Goal: Transaction & Acquisition: Purchase product/service

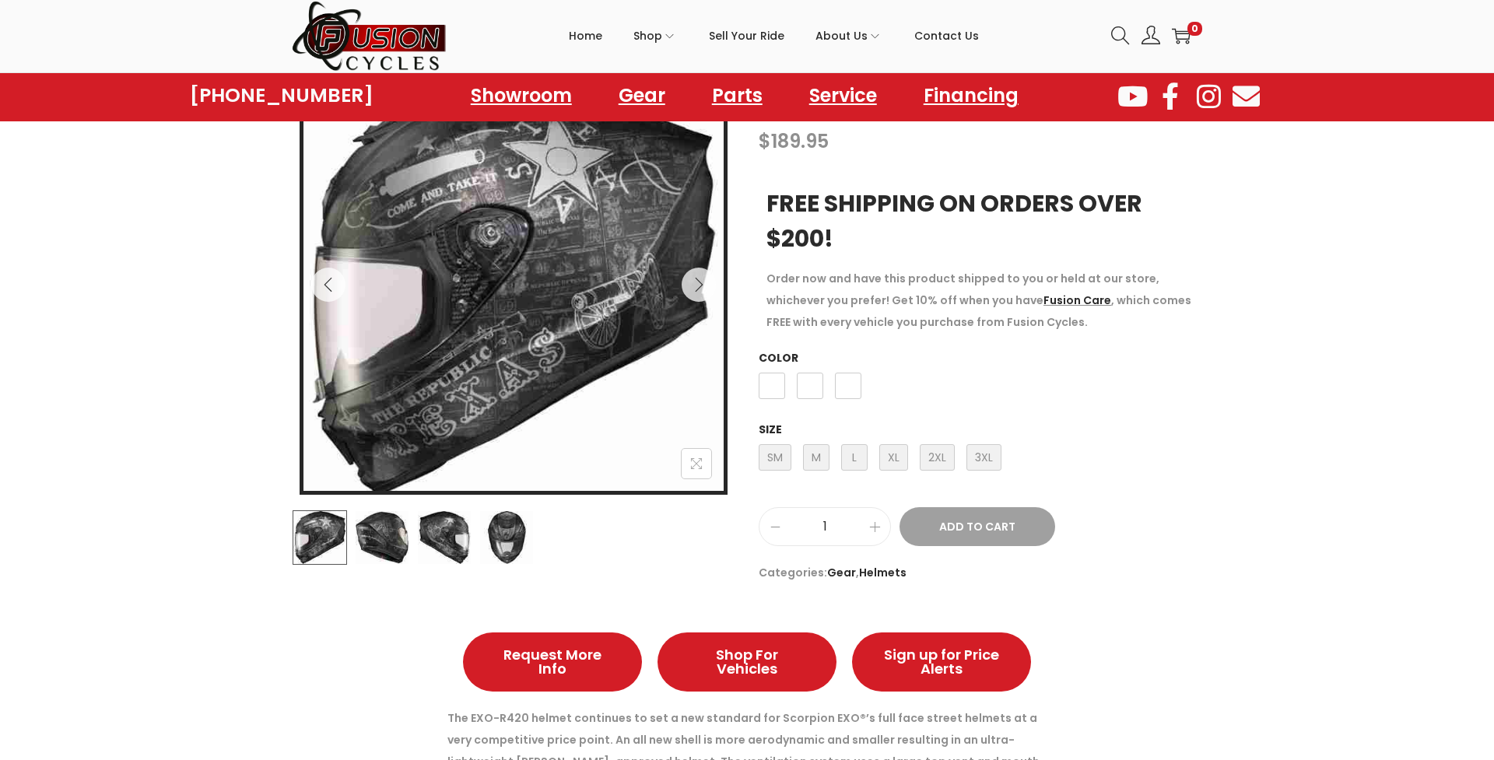
scroll to position [201, 0]
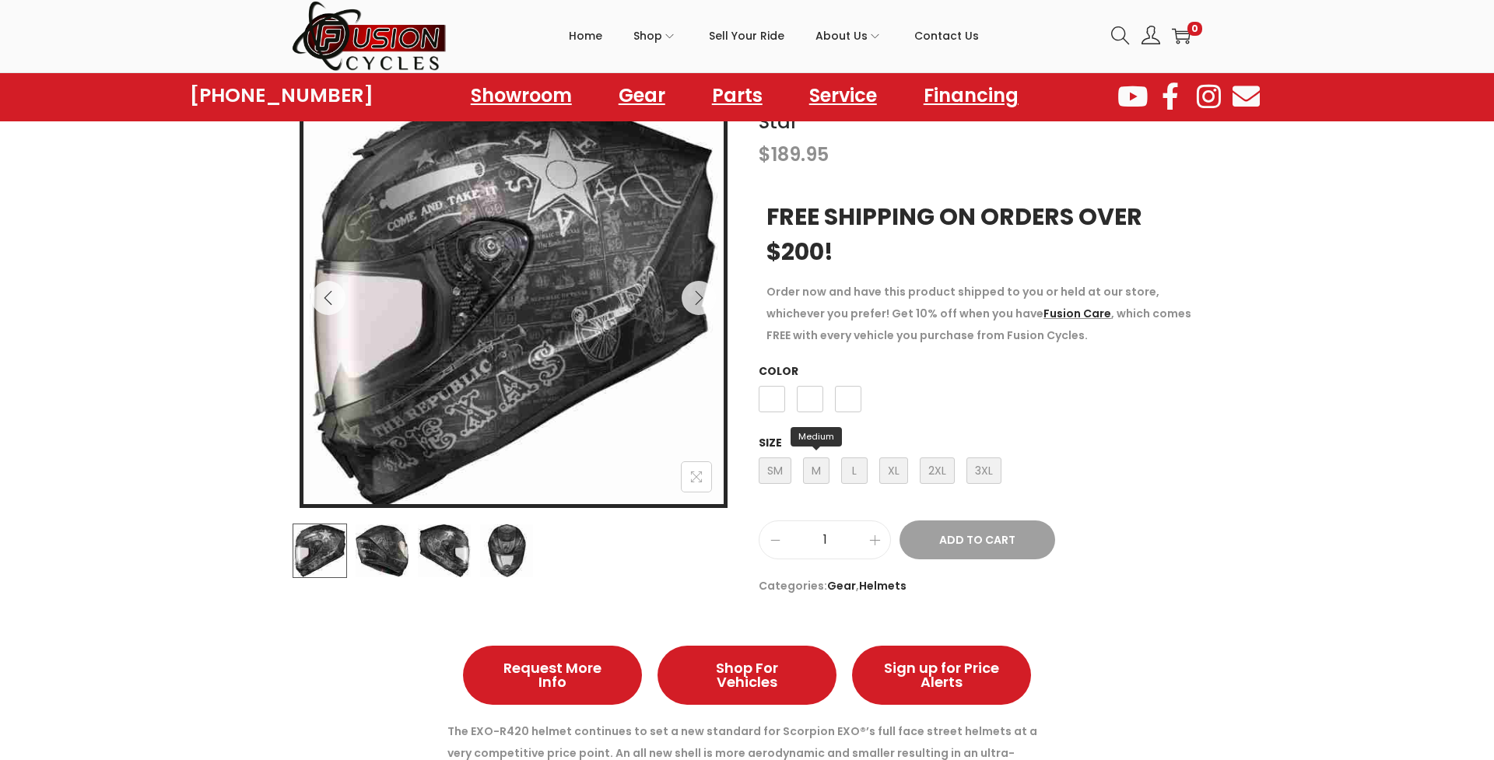
click at [816, 472] on span "M Medium" at bounding box center [816, 470] width 26 height 26
click at [811, 399] on span "Black/Silver" at bounding box center [810, 399] width 26 height 26
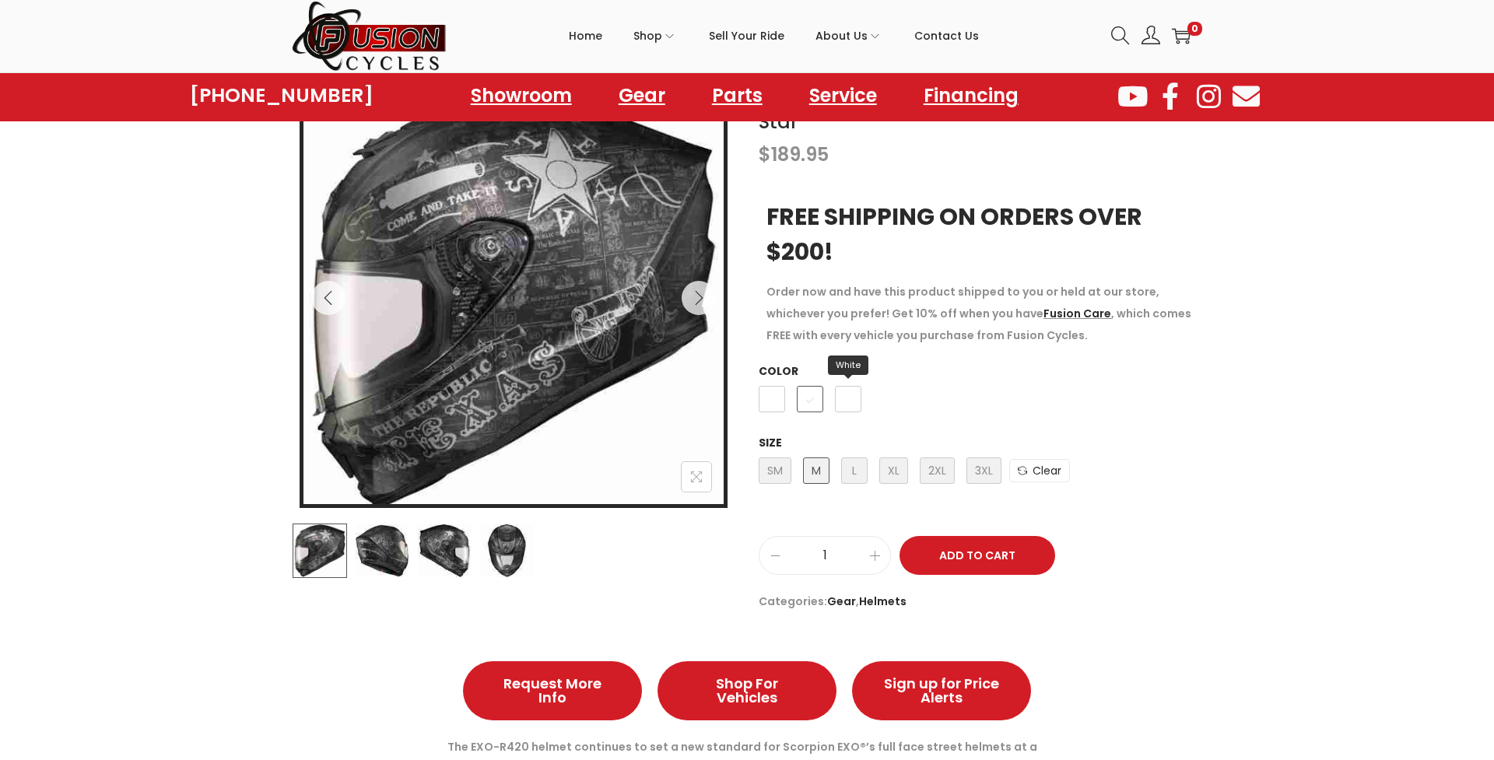
click at [846, 400] on span "White" at bounding box center [848, 399] width 26 height 26
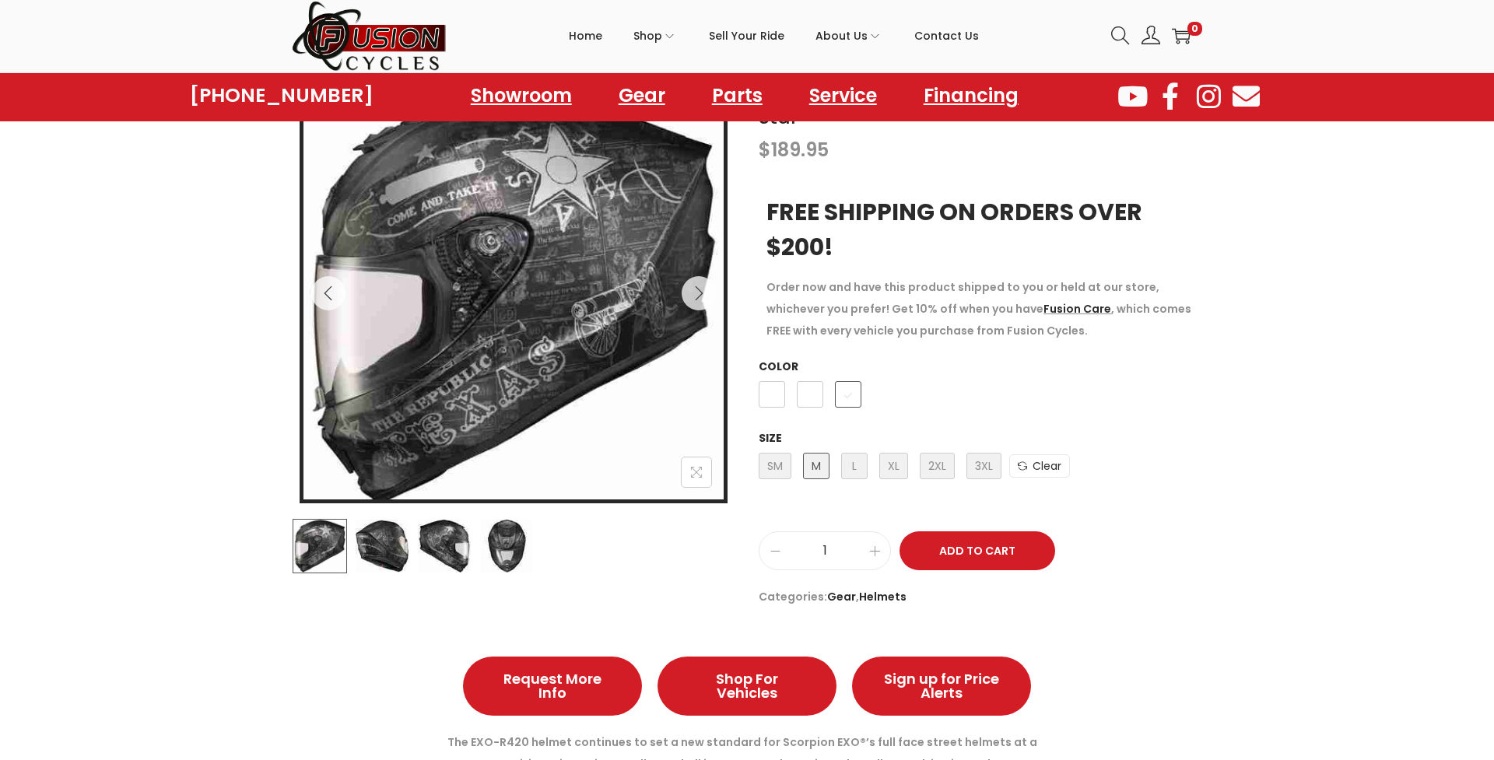
scroll to position [229, 0]
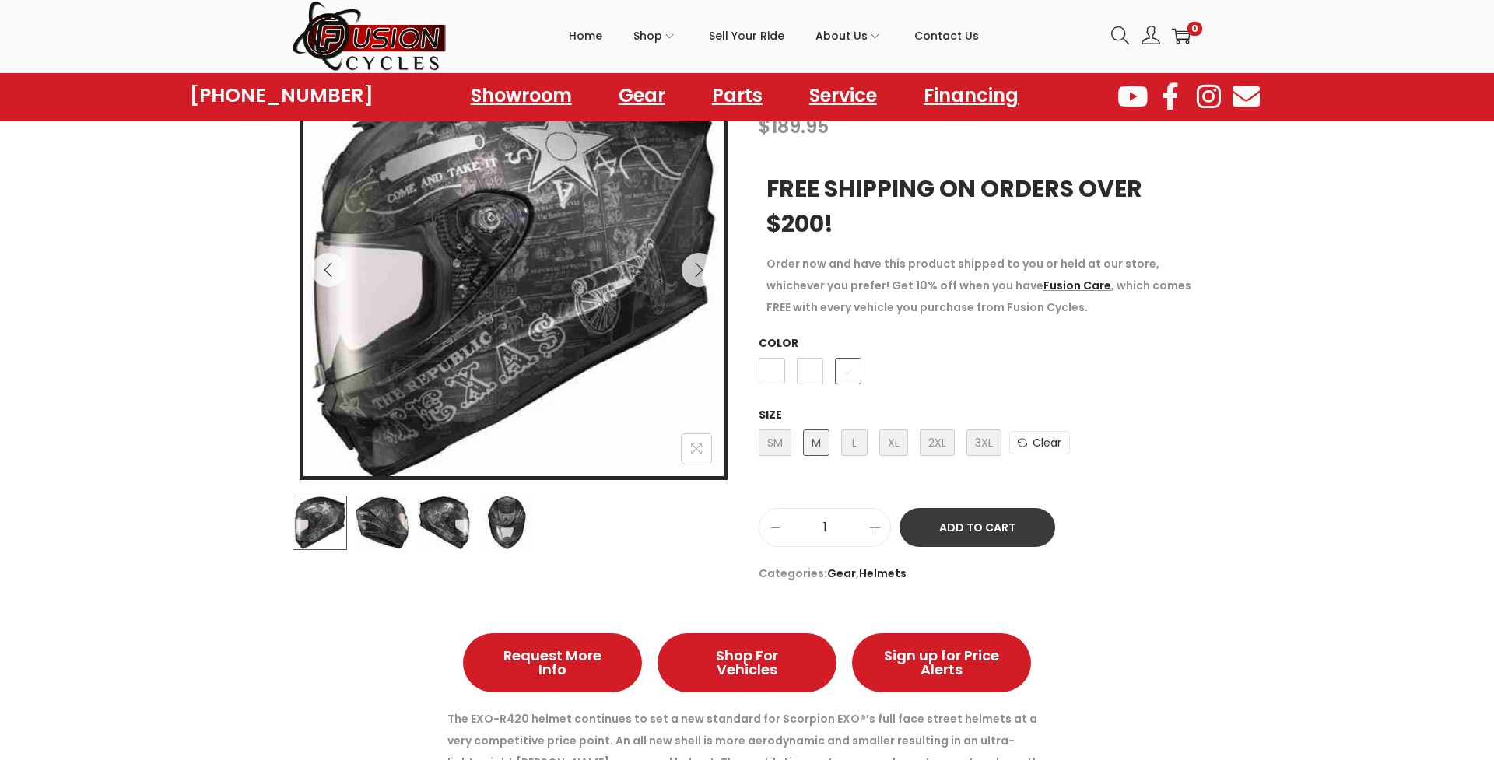
click at [982, 522] on button "Add to Cart" at bounding box center [977, 527] width 156 height 39
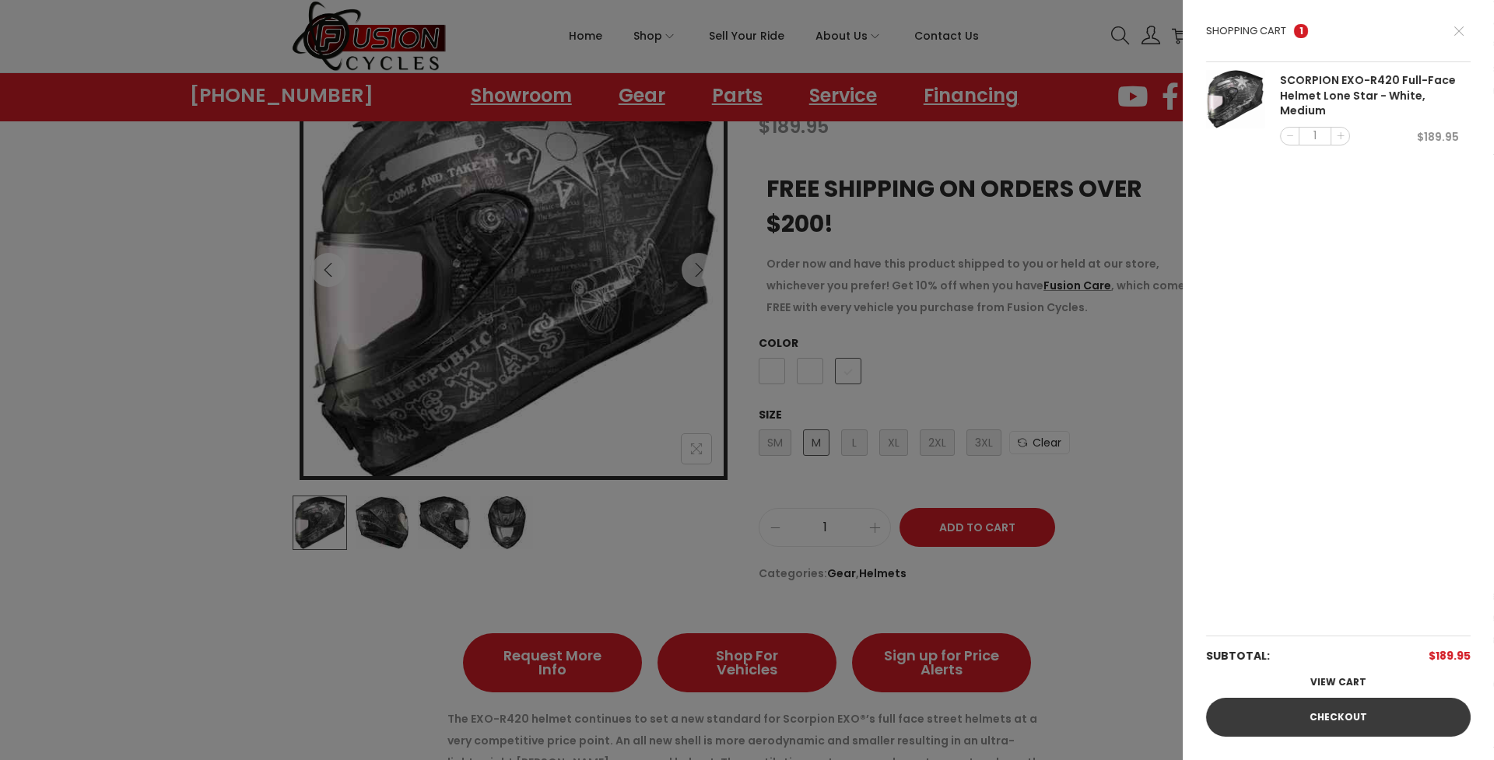
click at [1338, 716] on link "Checkout" at bounding box center [1338, 717] width 264 height 39
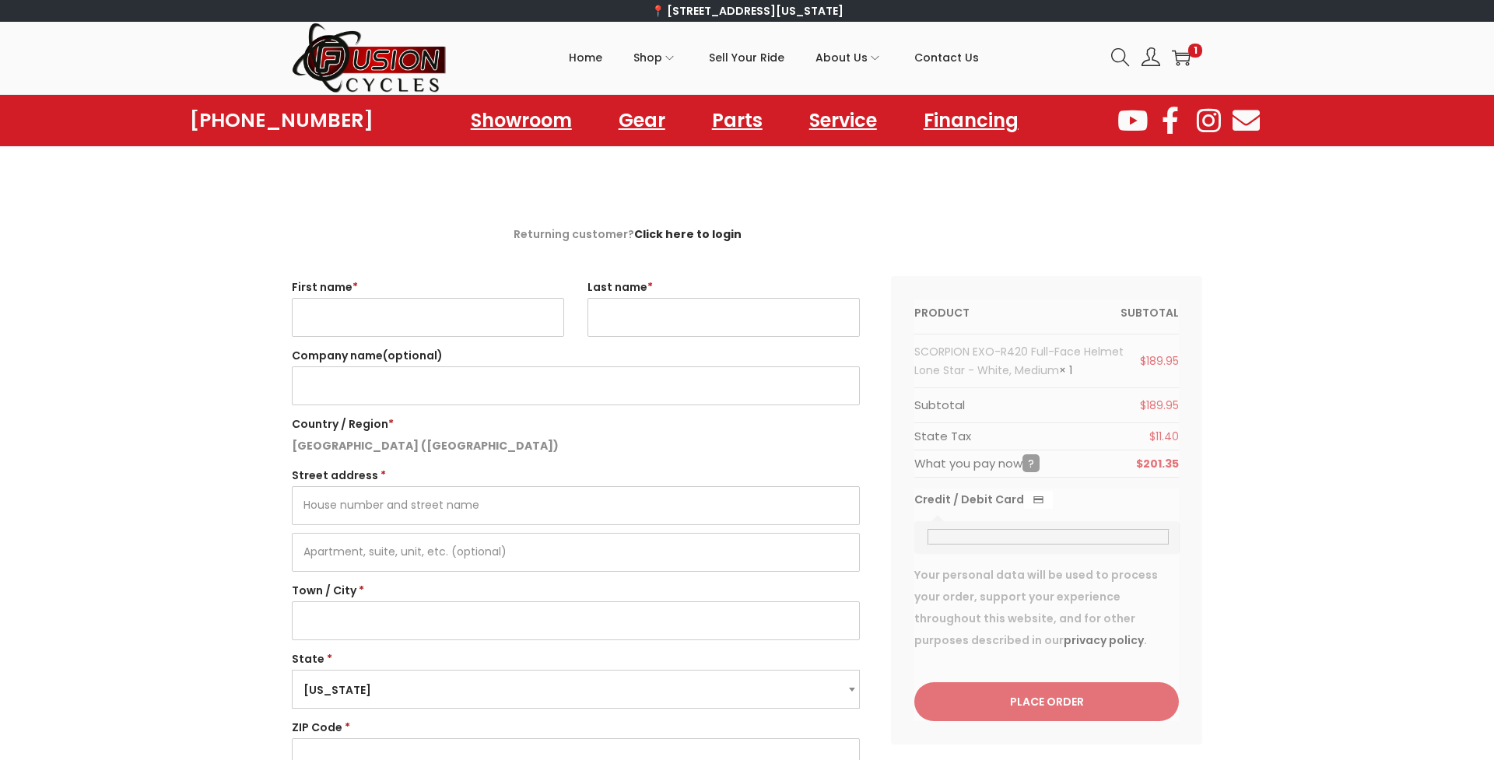
select select "VA"
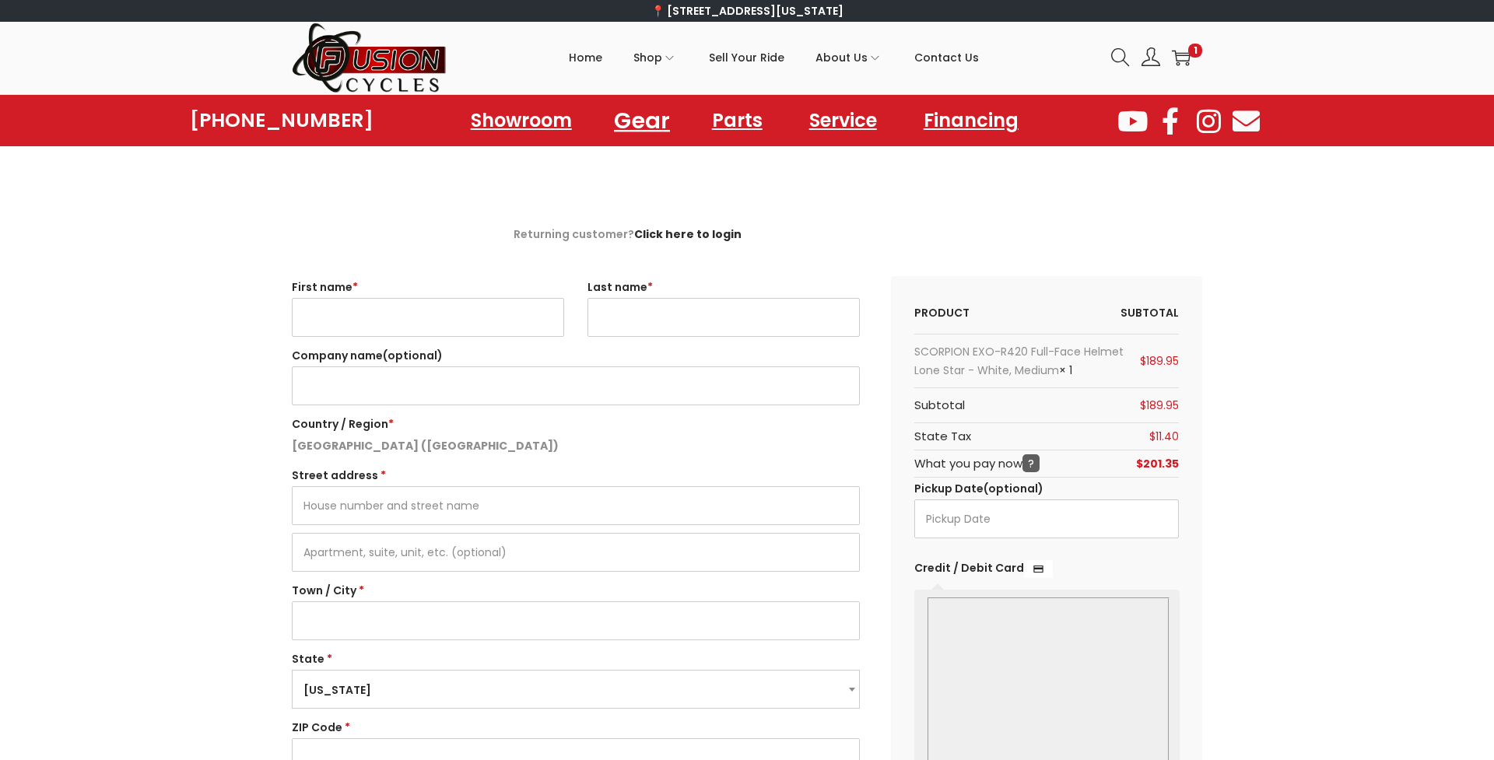
click at [649, 123] on link "Gear" at bounding box center [641, 120] width 93 height 43
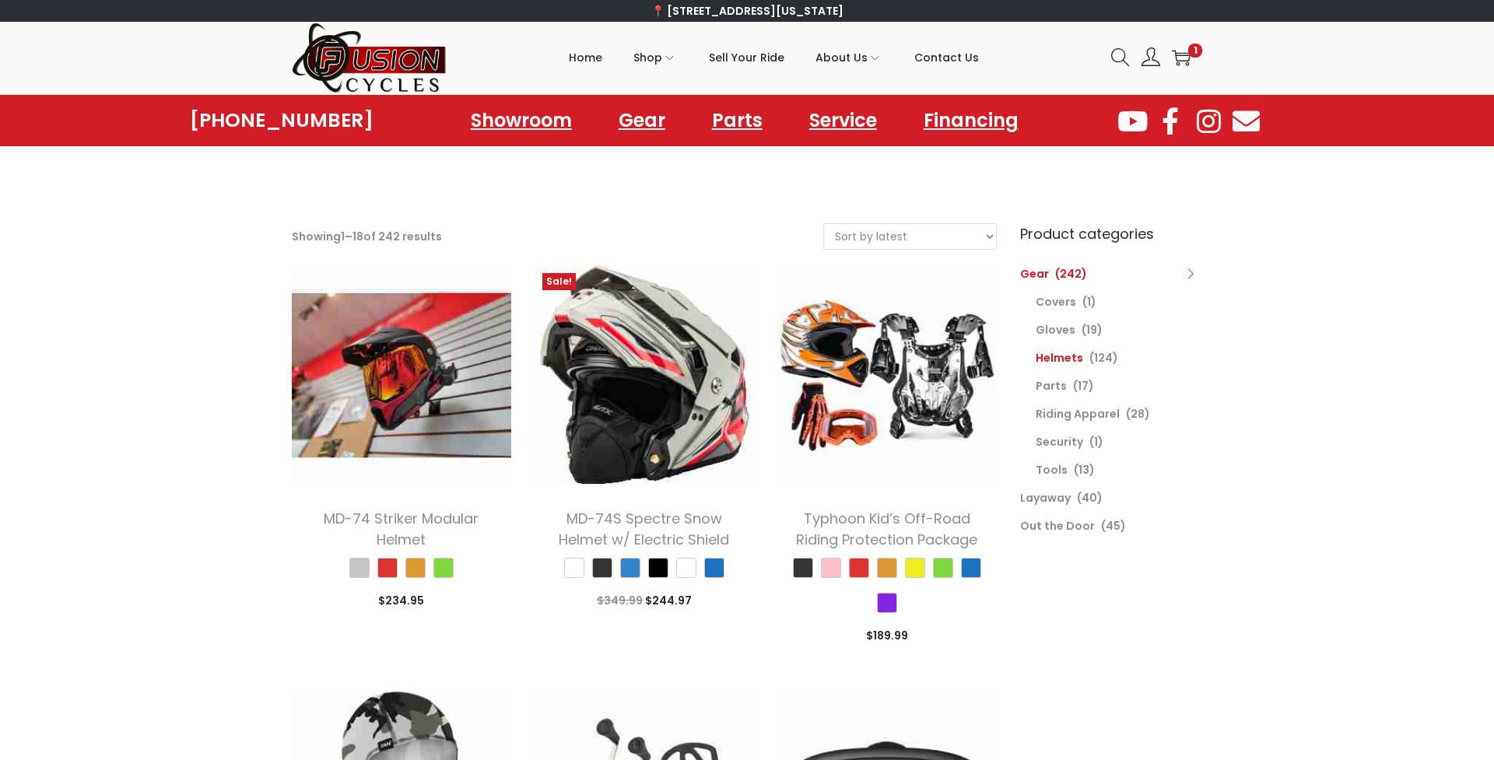
click at [1056, 354] on link "Helmets" at bounding box center [1058, 358] width 47 height 16
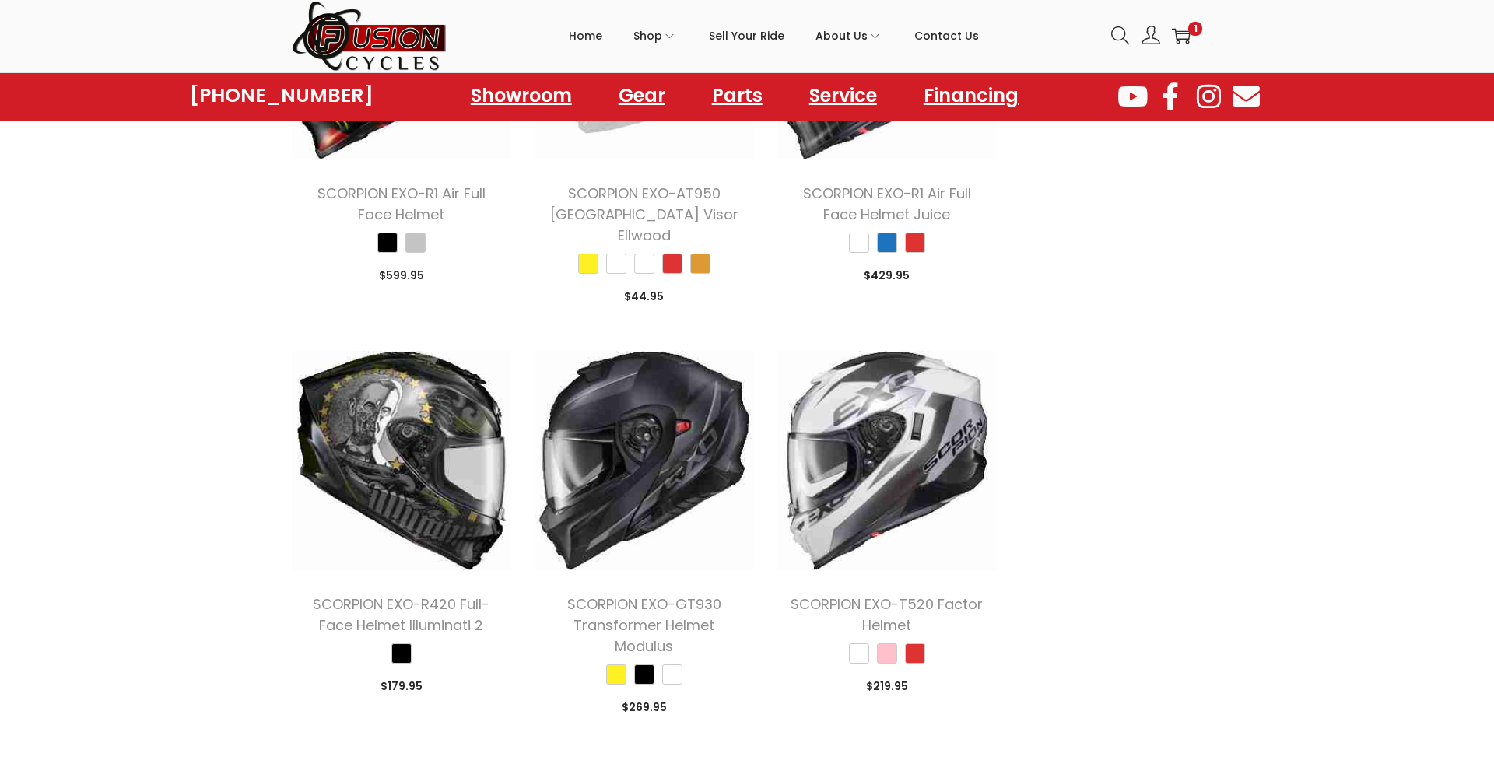
scroll to position [2310, 0]
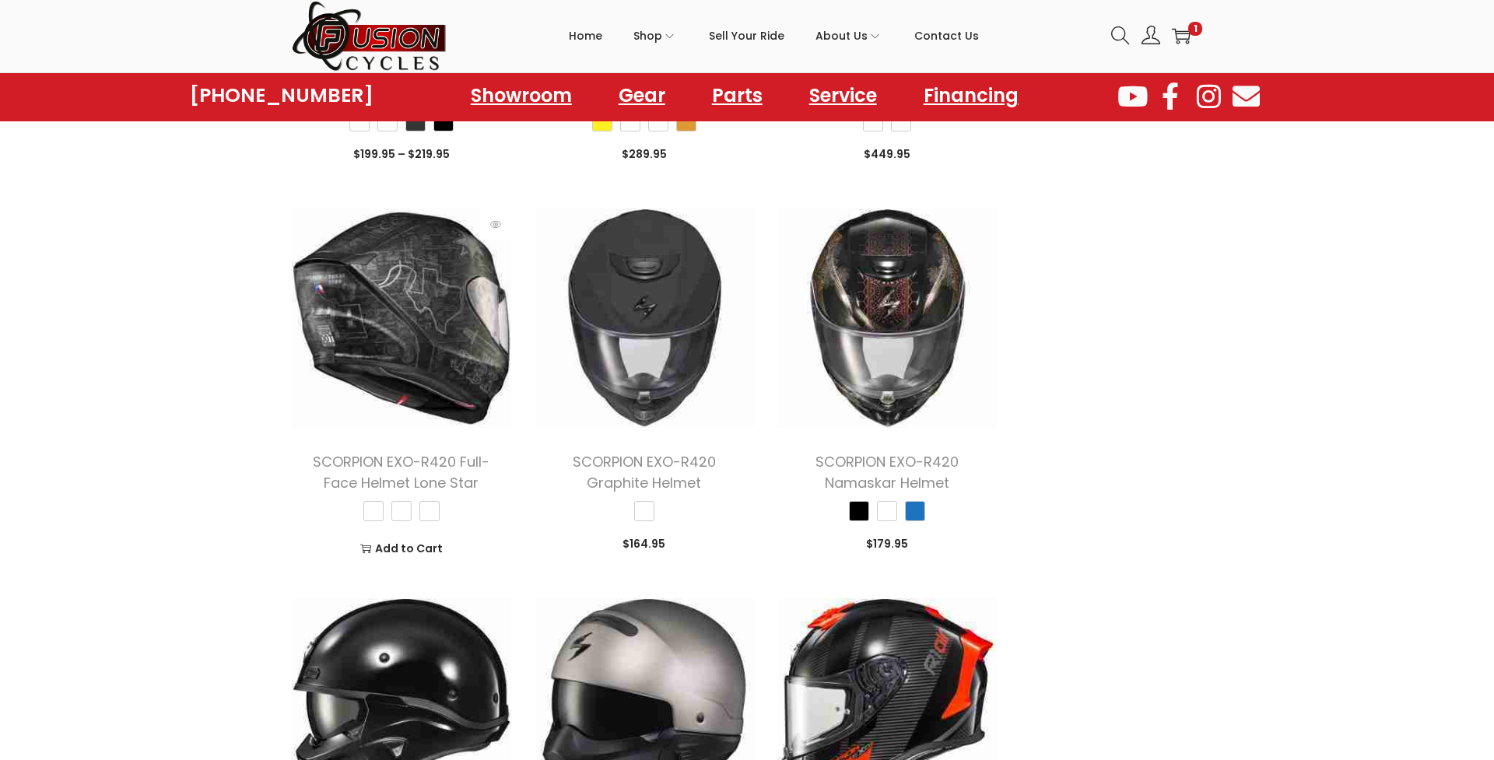
scroll to position [4032, 0]
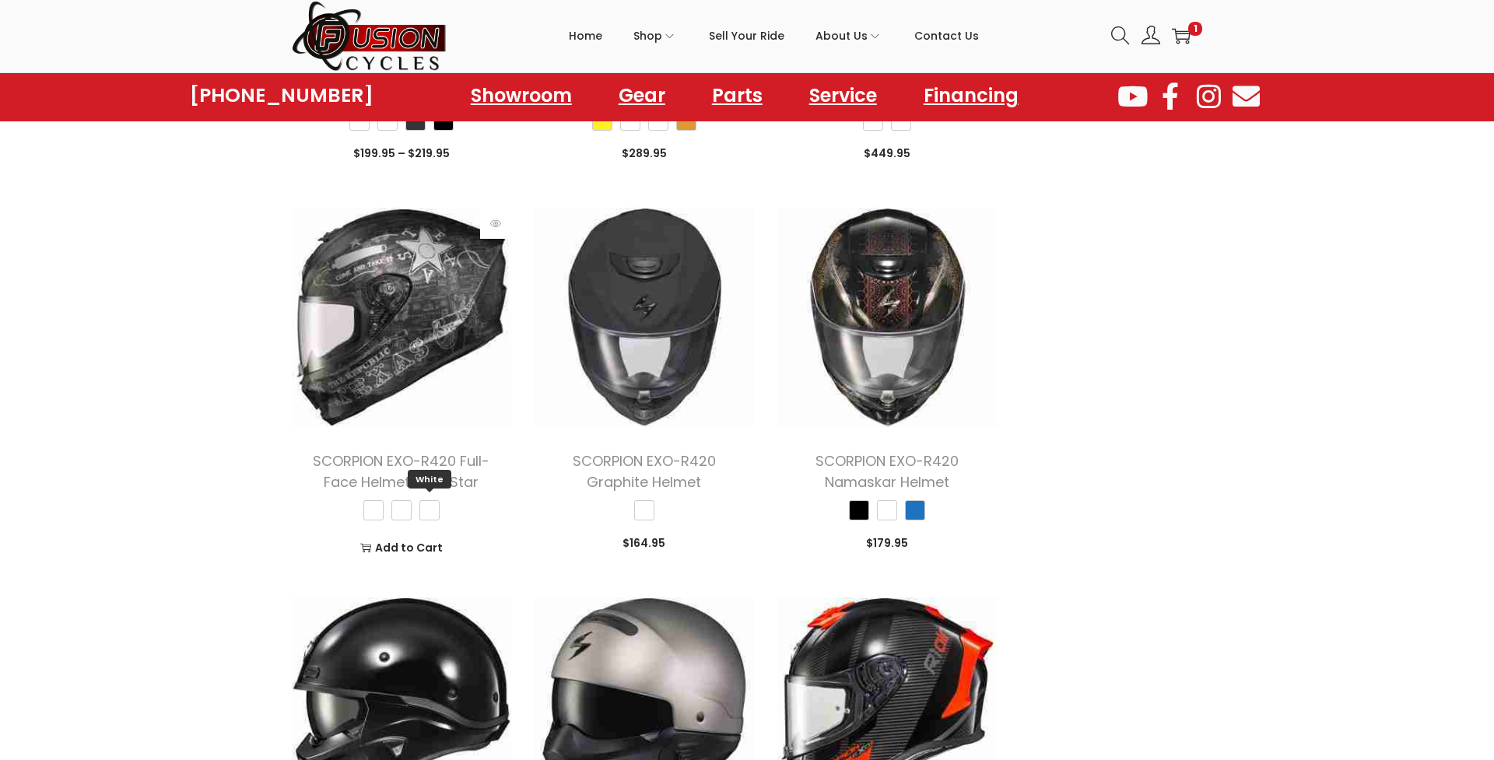
click at [426, 500] on span "White" at bounding box center [429, 510] width 20 height 20
click at [418, 536] on link "image/svg+xml Add to Cart" at bounding box center [401, 547] width 196 height 23
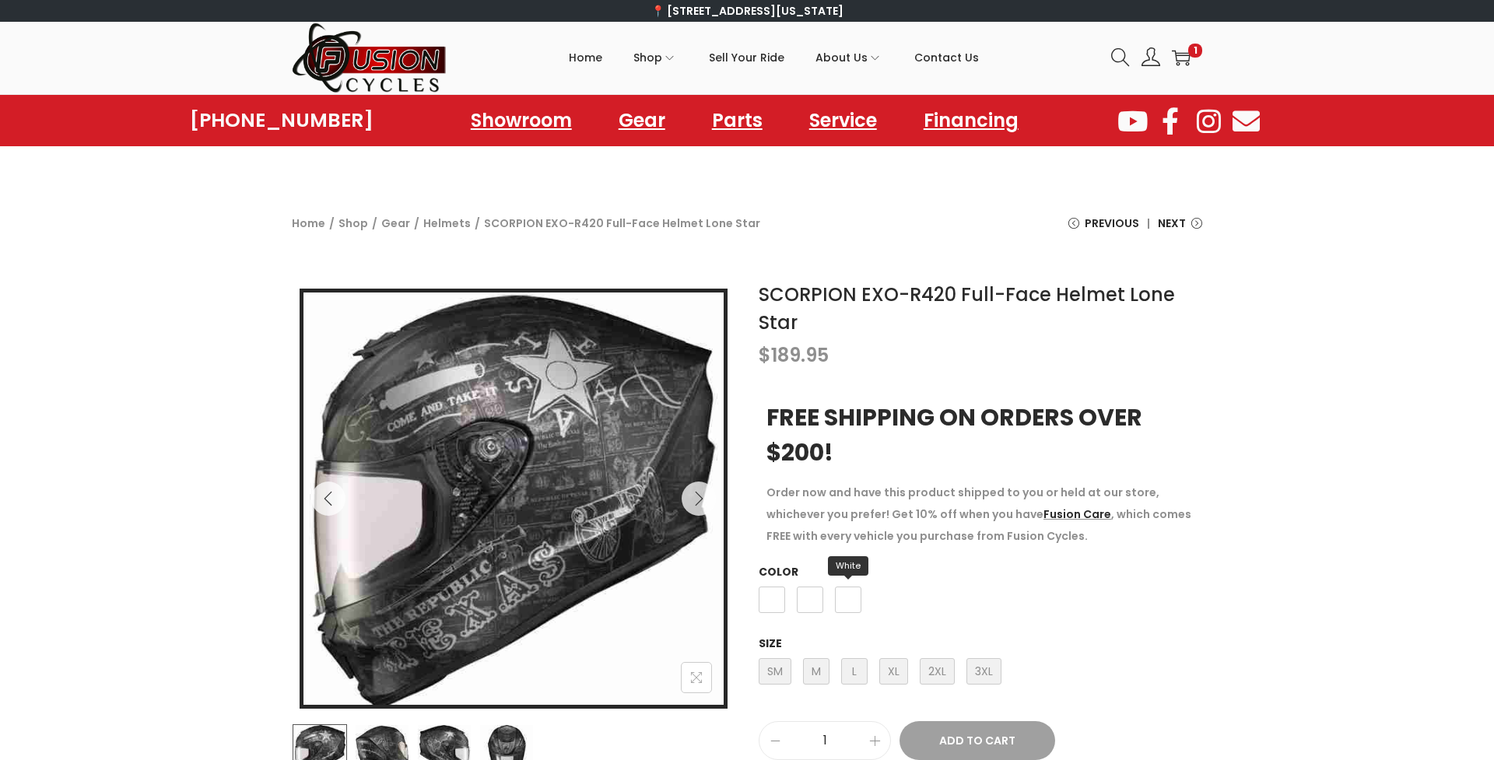
click at [844, 603] on span "White" at bounding box center [848, 600] width 26 height 26
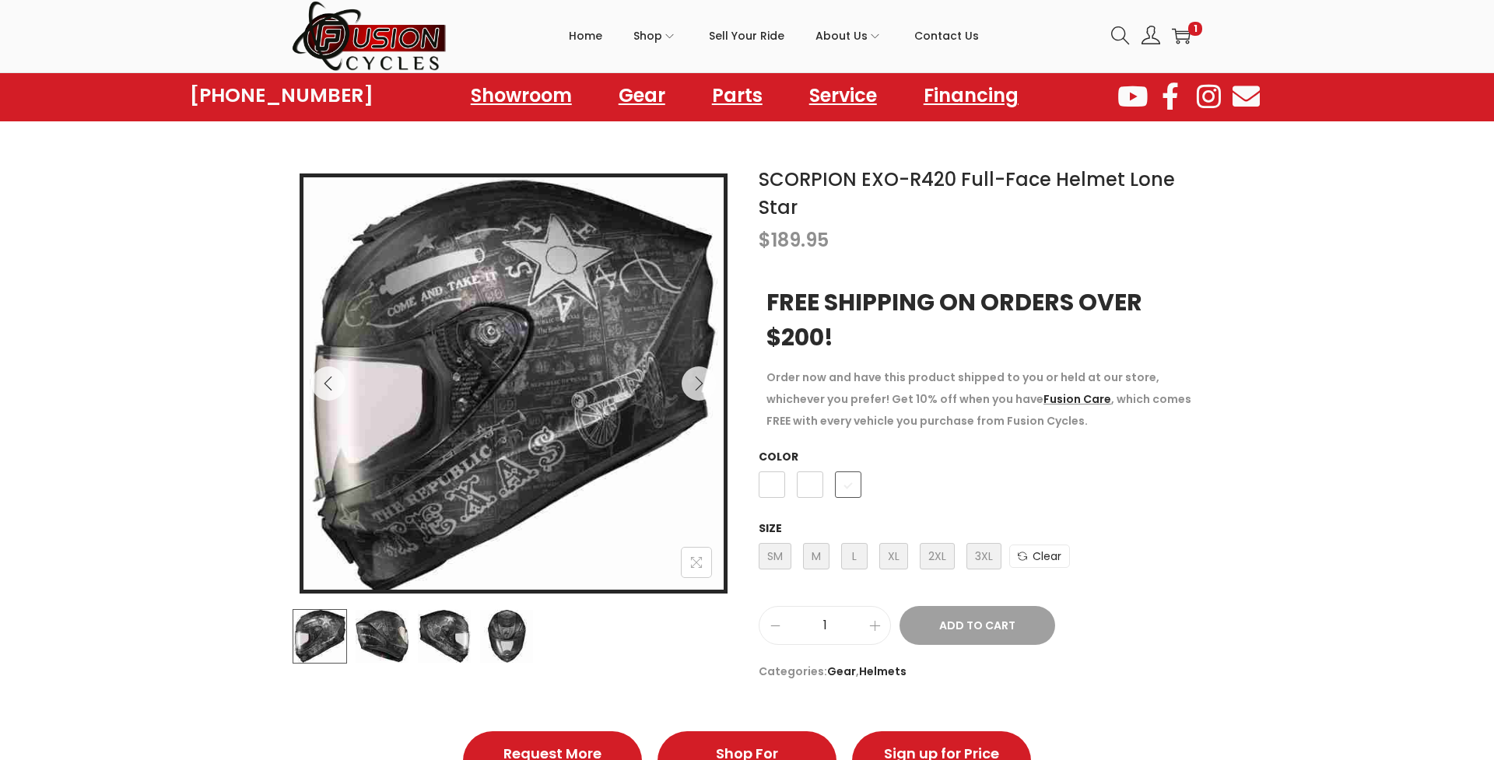
scroll to position [130, 0]
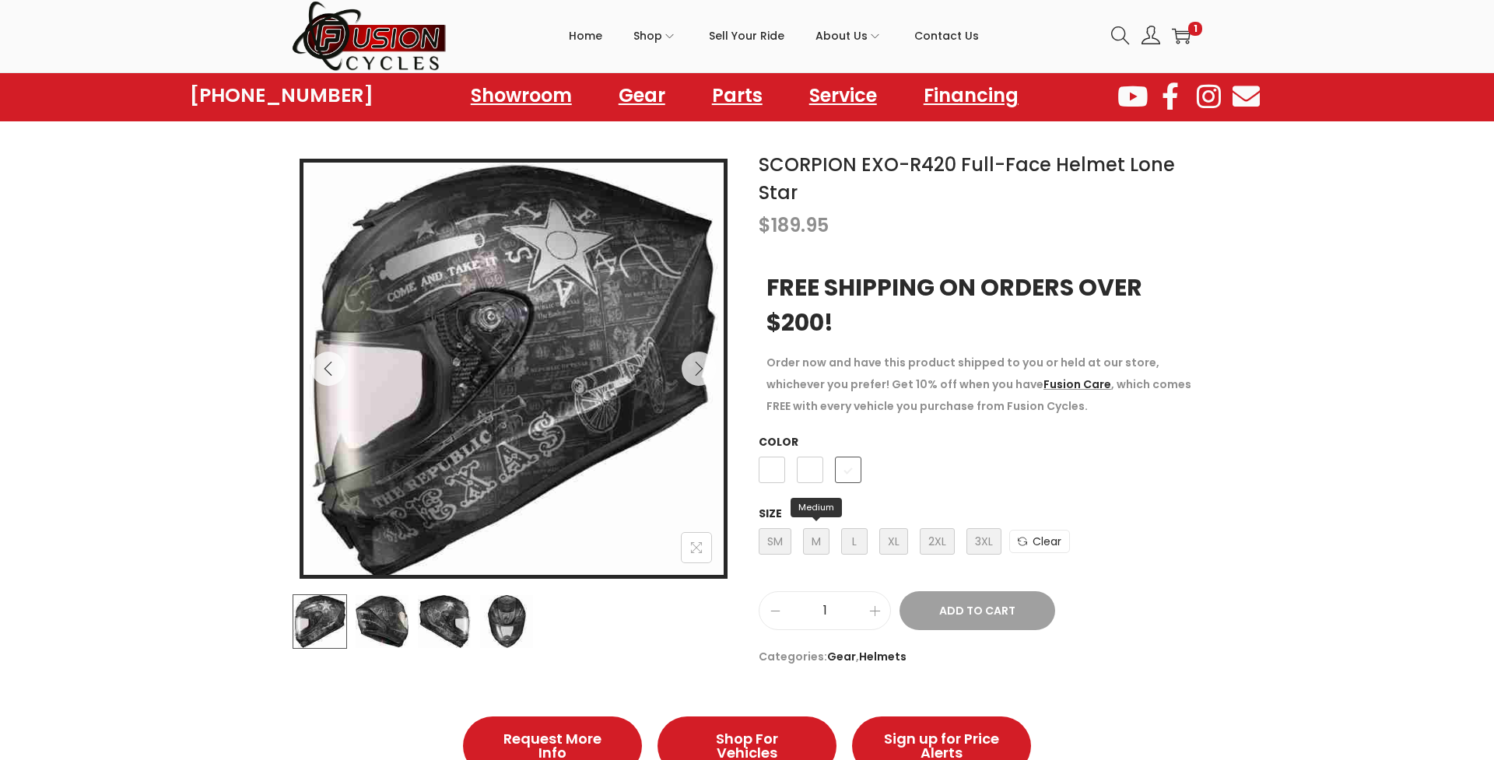
click at [809, 545] on span "M Medium" at bounding box center [816, 541] width 26 height 26
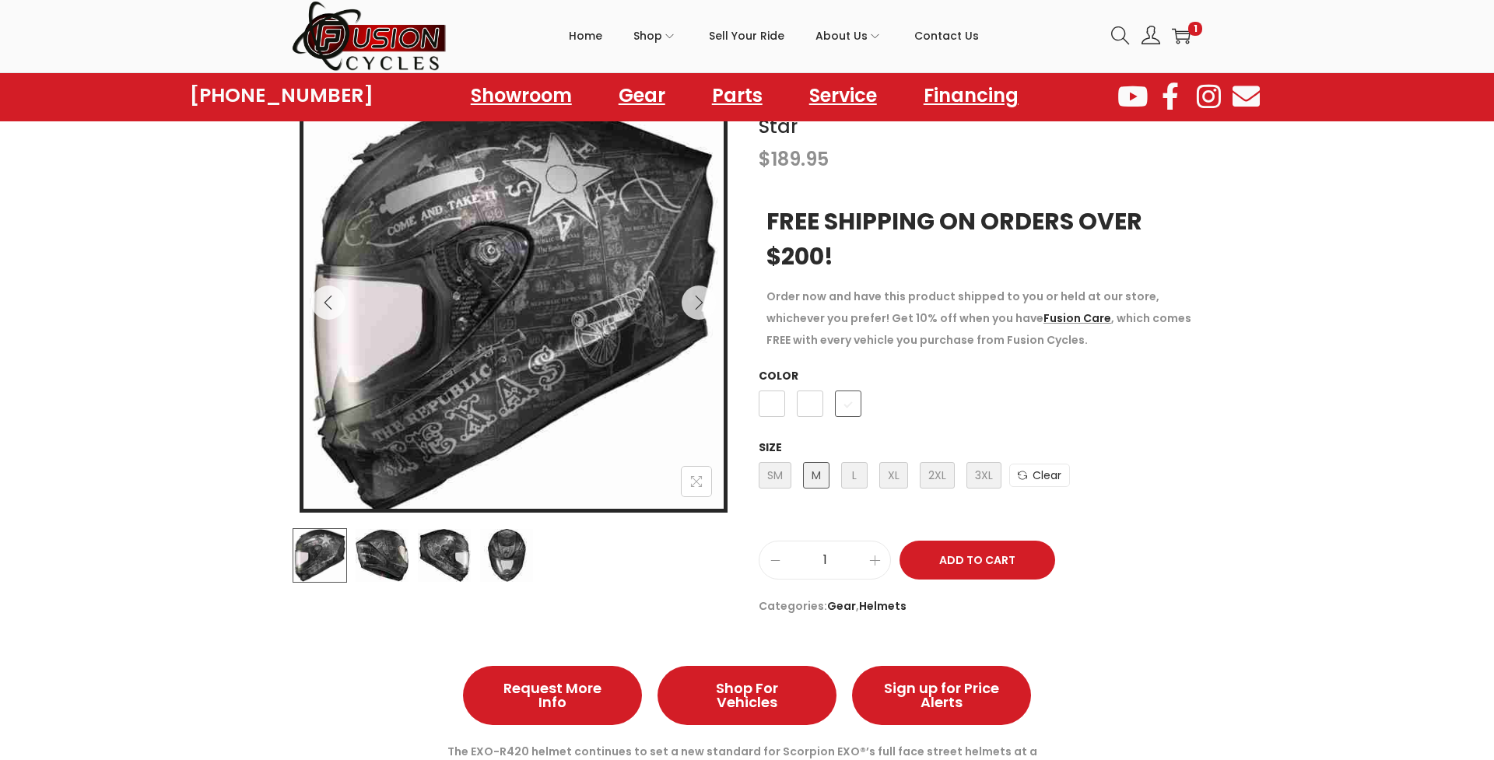
scroll to position [197, 0]
click at [818, 480] on span "M Medium" at bounding box center [816, 474] width 26 height 26
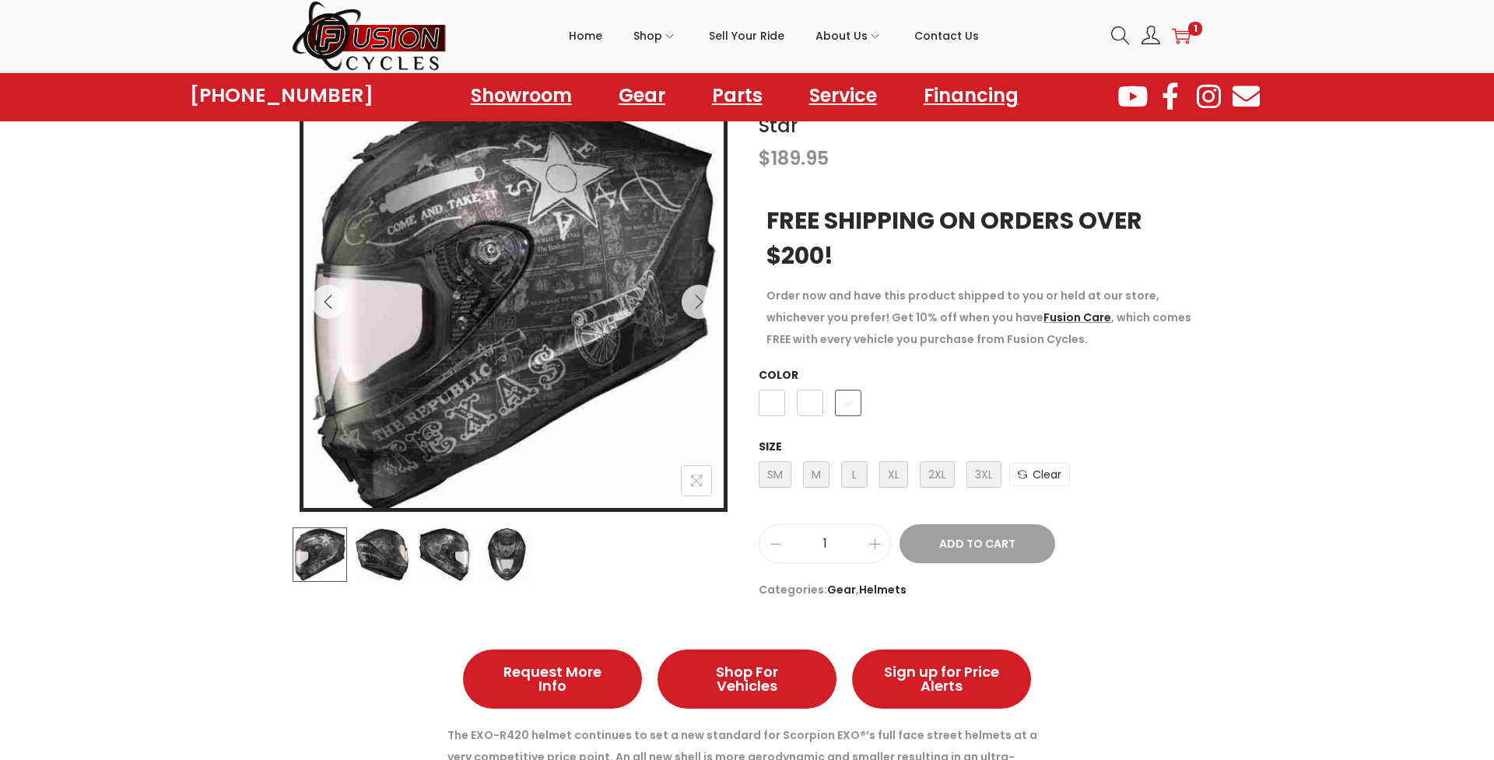
click at [1185, 35] on icon "image/svg+xml" at bounding box center [1180, 35] width 19 height 19
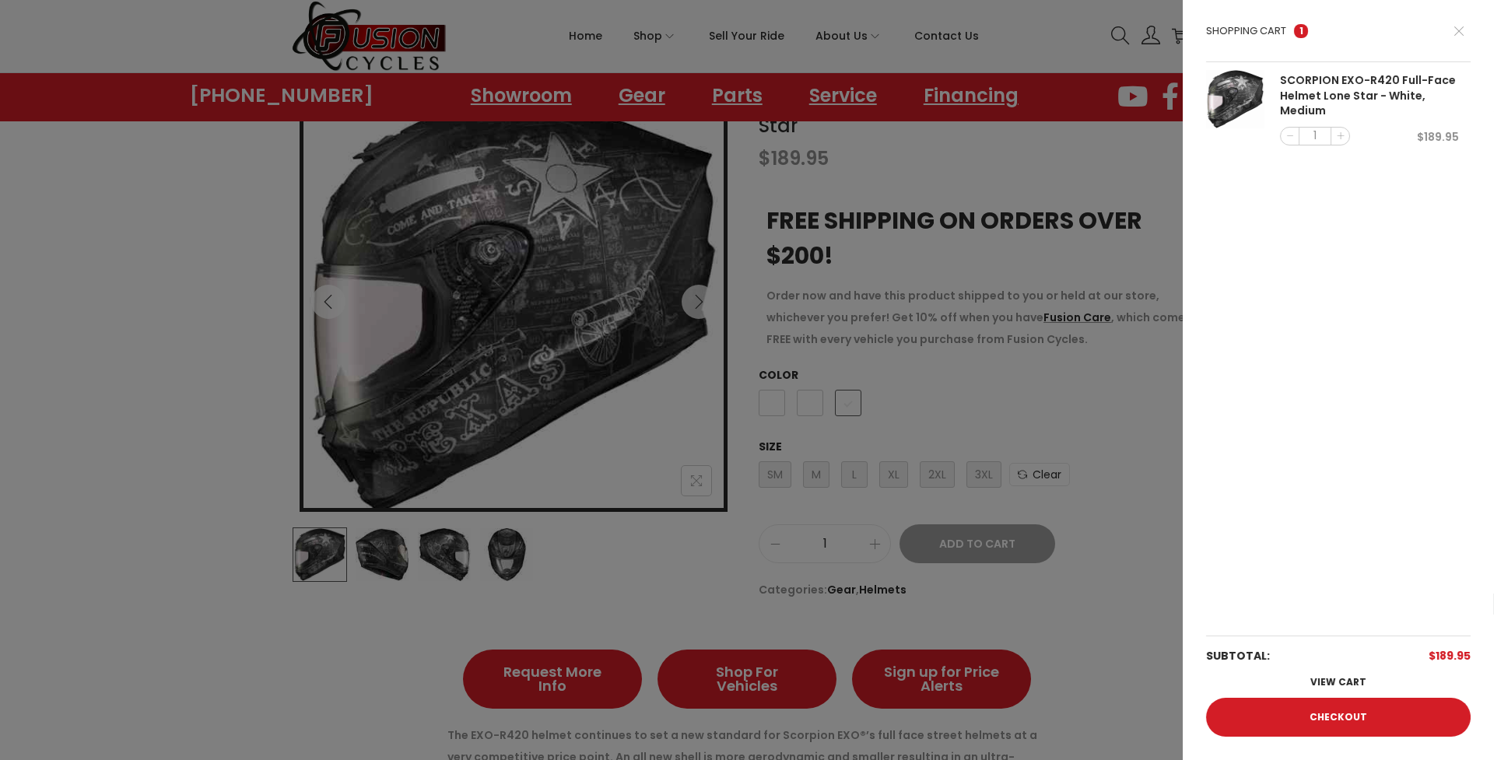
click at [1139, 417] on div at bounding box center [747, 380] width 1494 height 760
